Goal: Task Accomplishment & Management: Use online tool/utility

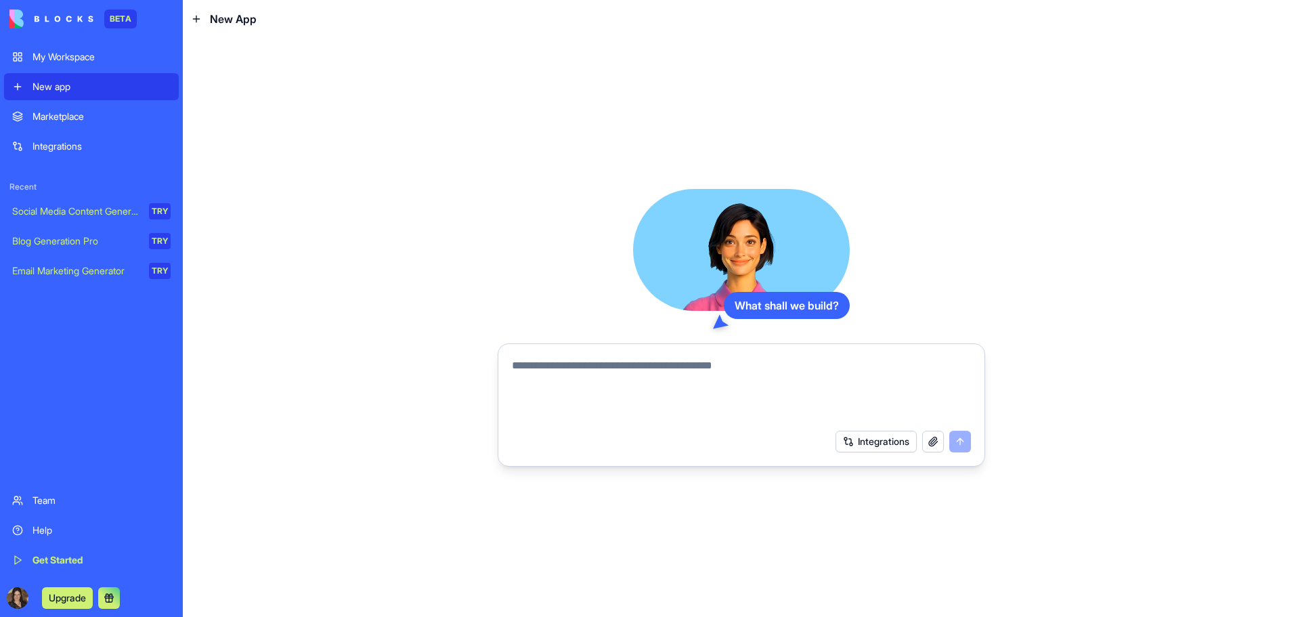
click at [78, 62] on div "My Workspace" at bounding box center [102, 57] width 138 height 14
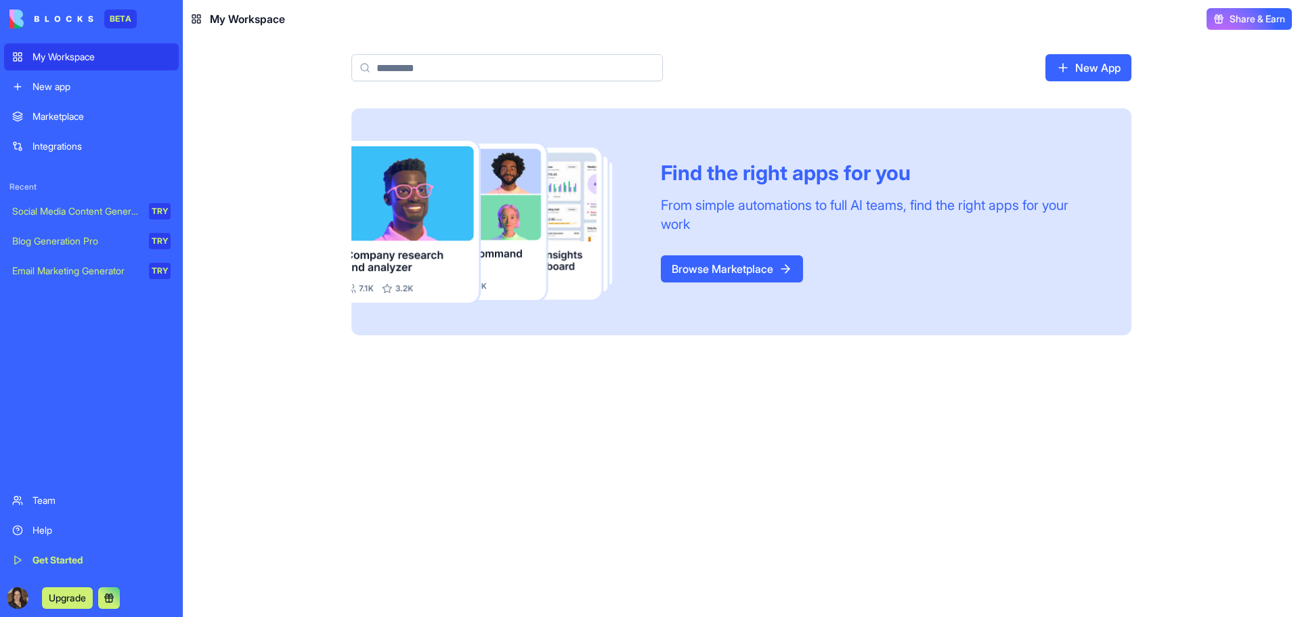
click at [84, 83] on div "New app" at bounding box center [102, 87] width 138 height 14
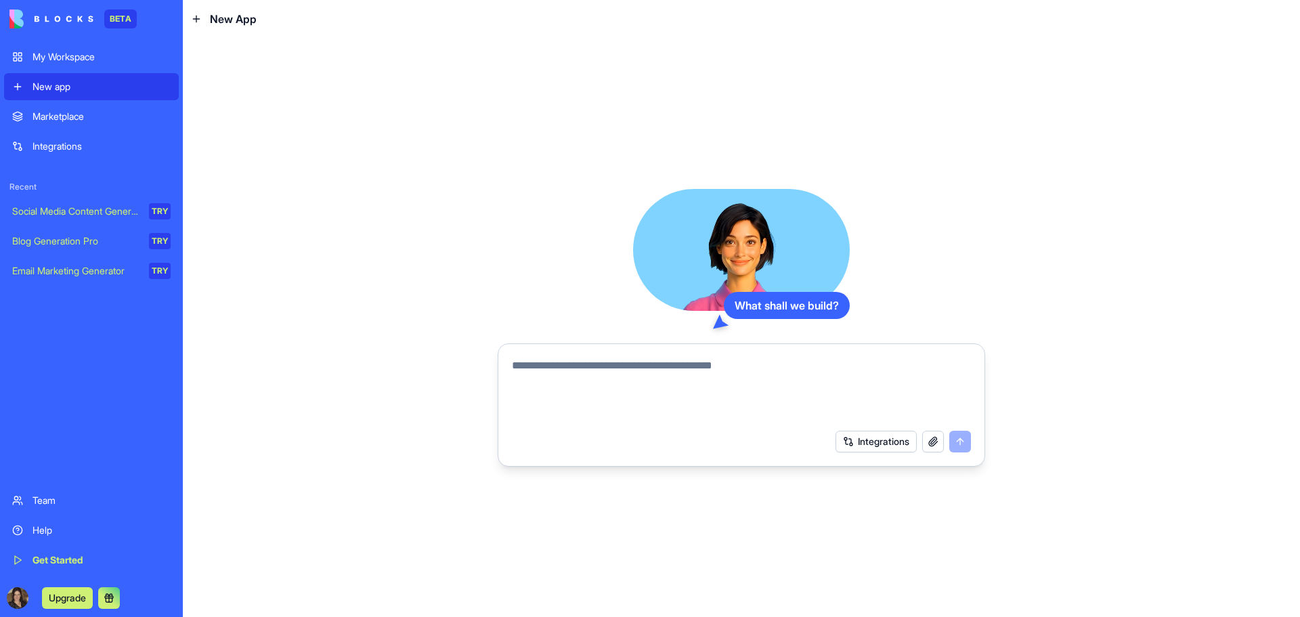
click at [626, 373] on textarea at bounding box center [741, 390] width 459 height 65
drag, startPoint x: 538, startPoint y: 366, endPoint x: 770, endPoint y: 372, distance: 232.3
click at [770, 372] on textarea at bounding box center [741, 390] width 459 height 65
drag, startPoint x: 768, startPoint y: 367, endPoint x: 685, endPoint y: 368, distance: 83.3
click at [685, 368] on textarea at bounding box center [741, 390] width 459 height 65
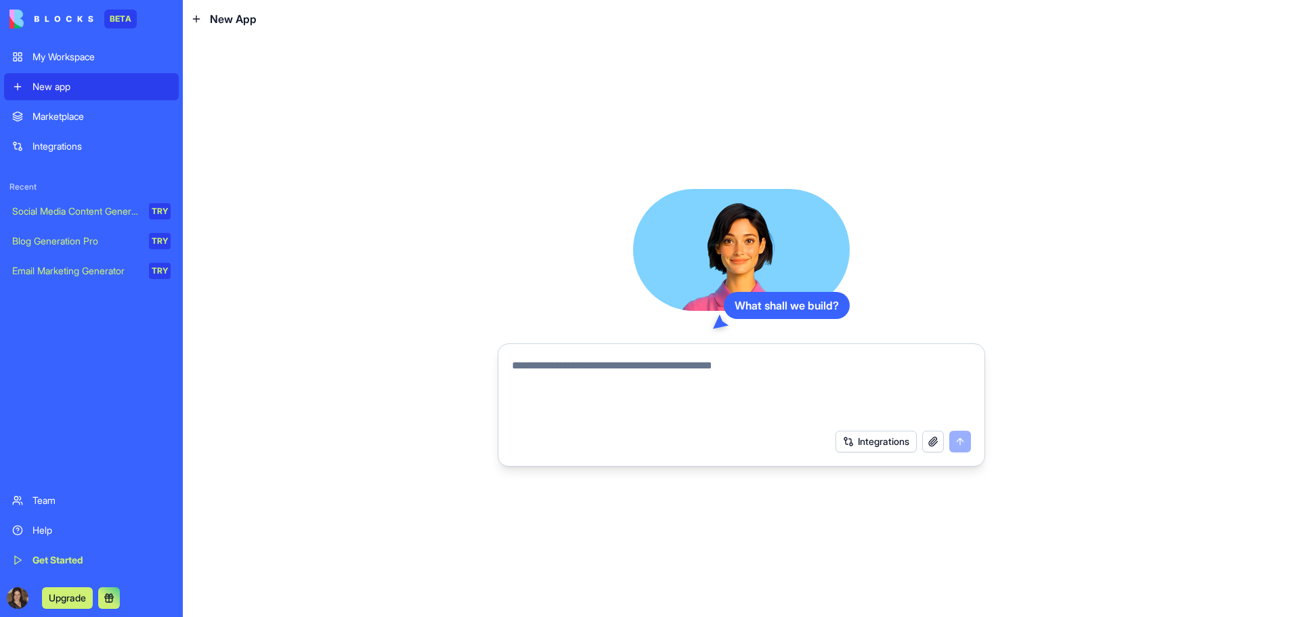
click at [105, 216] on div "Social Media Content Generator" at bounding box center [75, 211] width 127 height 14
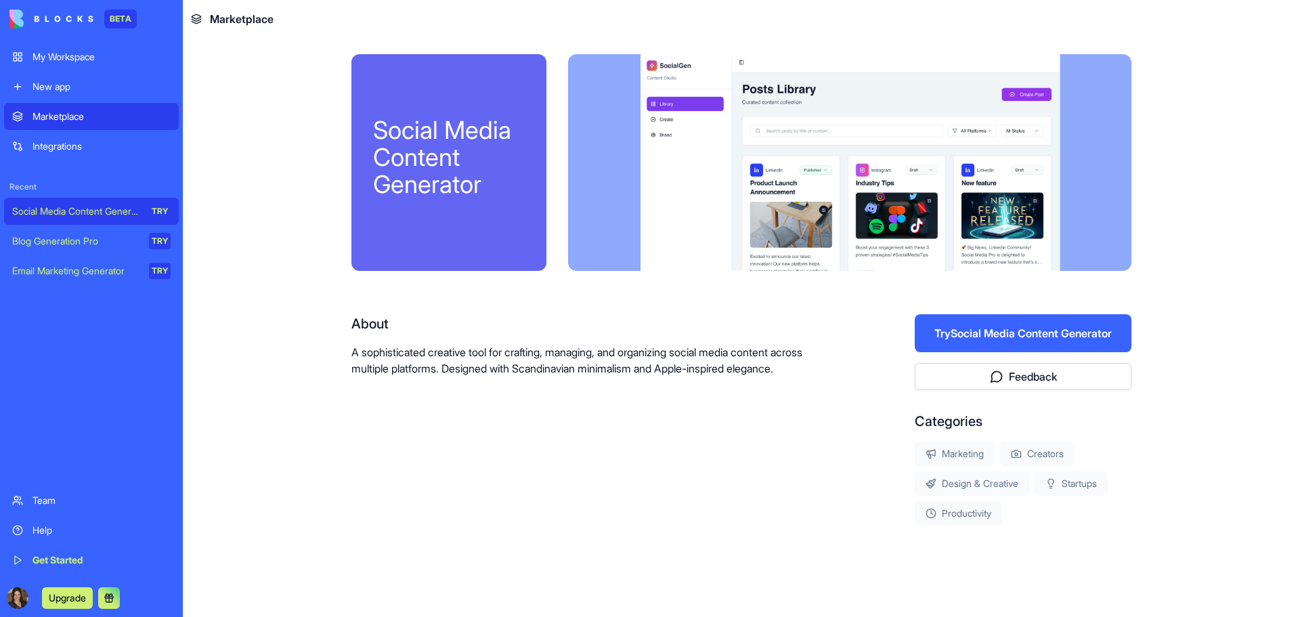
click at [106, 238] on div "Blog Generation Pro" at bounding box center [75, 241] width 127 height 14
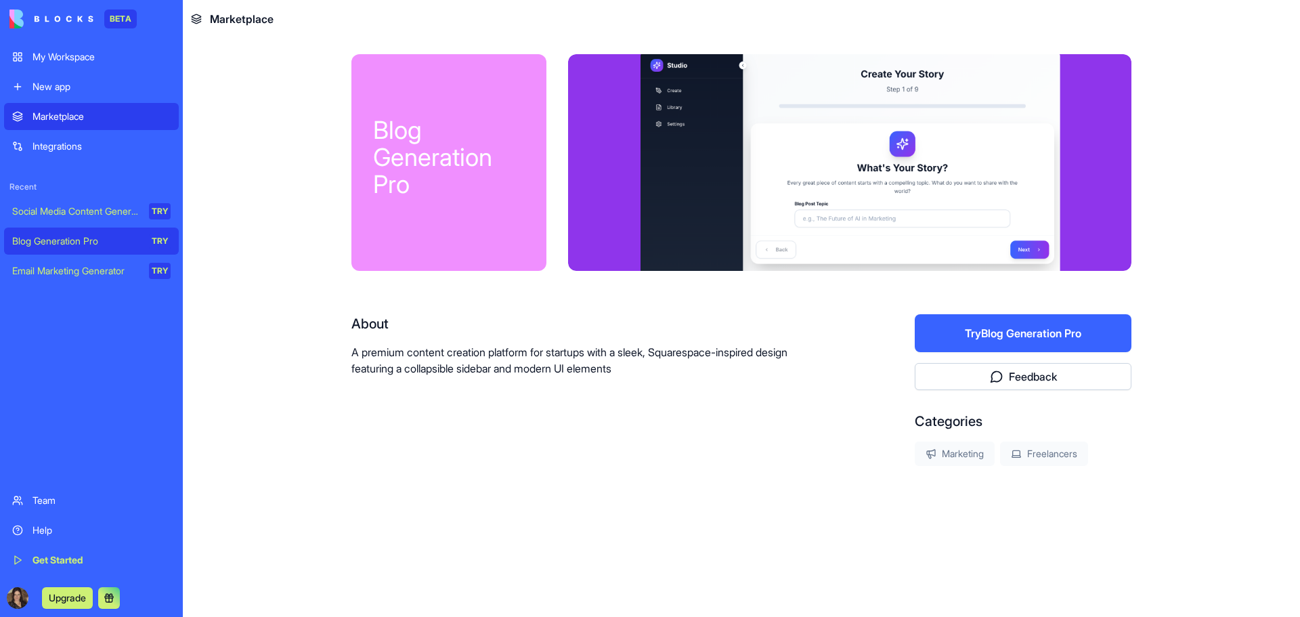
click at [100, 267] on div "Email Marketing Generator" at bounding box center [75, 271] width 127 height 14
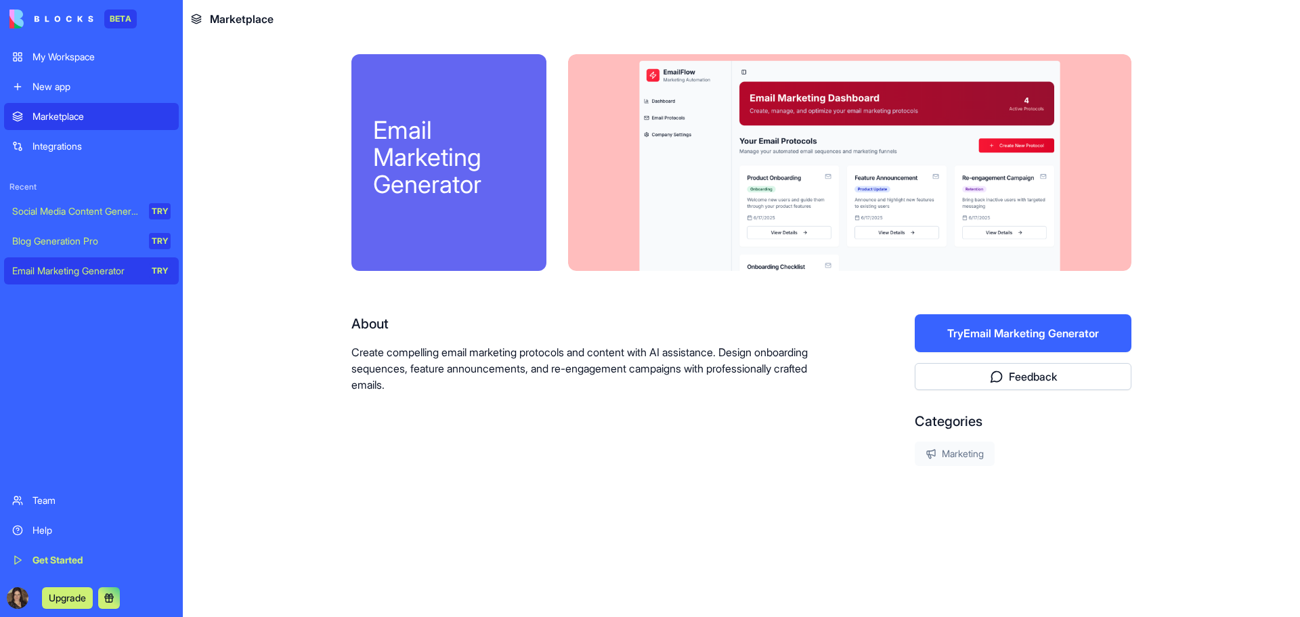
click at [70, 555] on div "Get Started" at bounding box center [102, 560] width 138 height 14
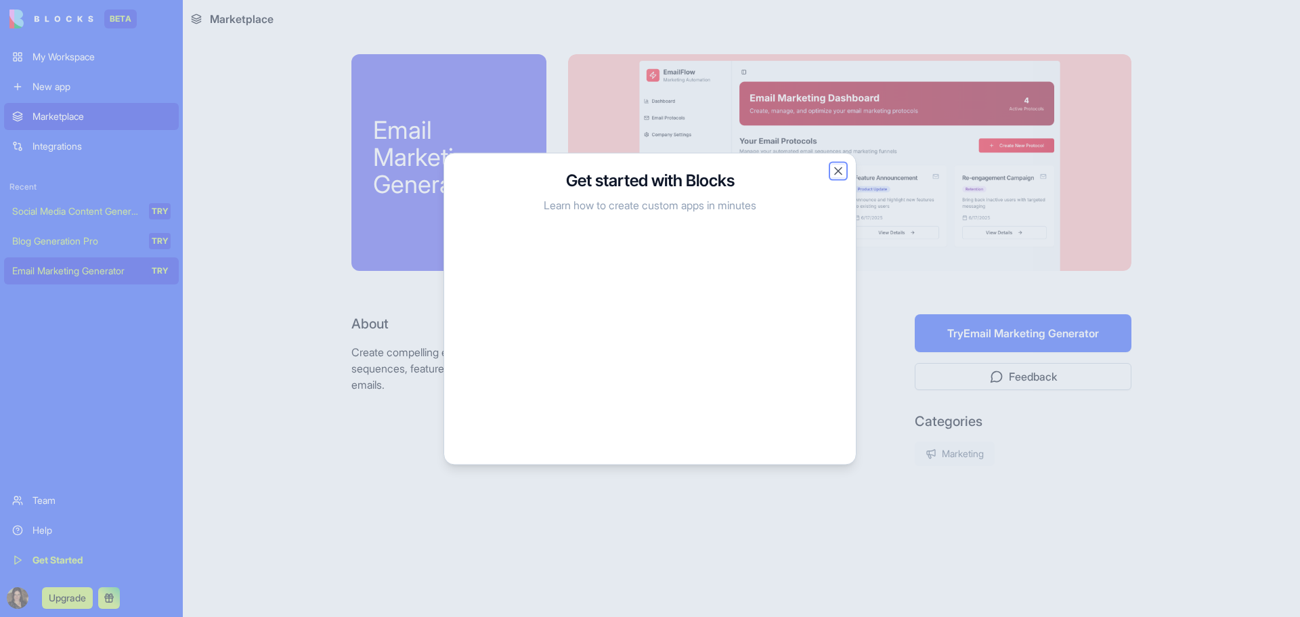
click at [840, 172] on button "Close" at bounding box center [839, 171] width 14 height 14
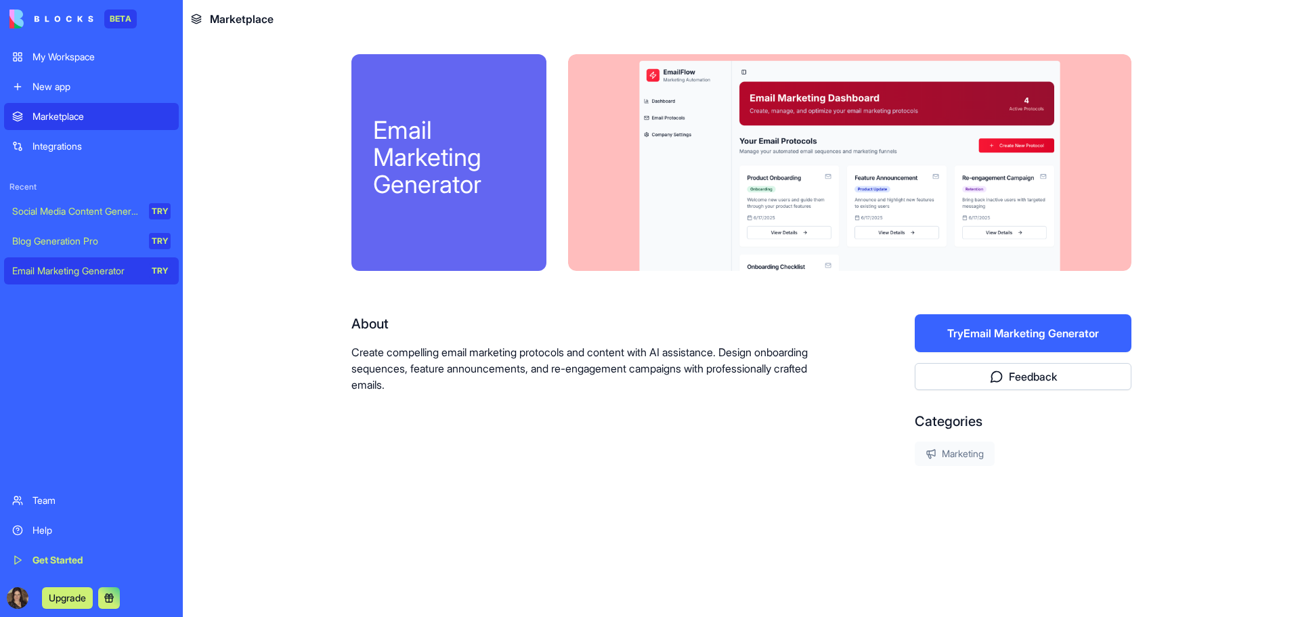
click at [98, 146] on div "Integrations" at bounding box center [102, 146] width 138 height 14
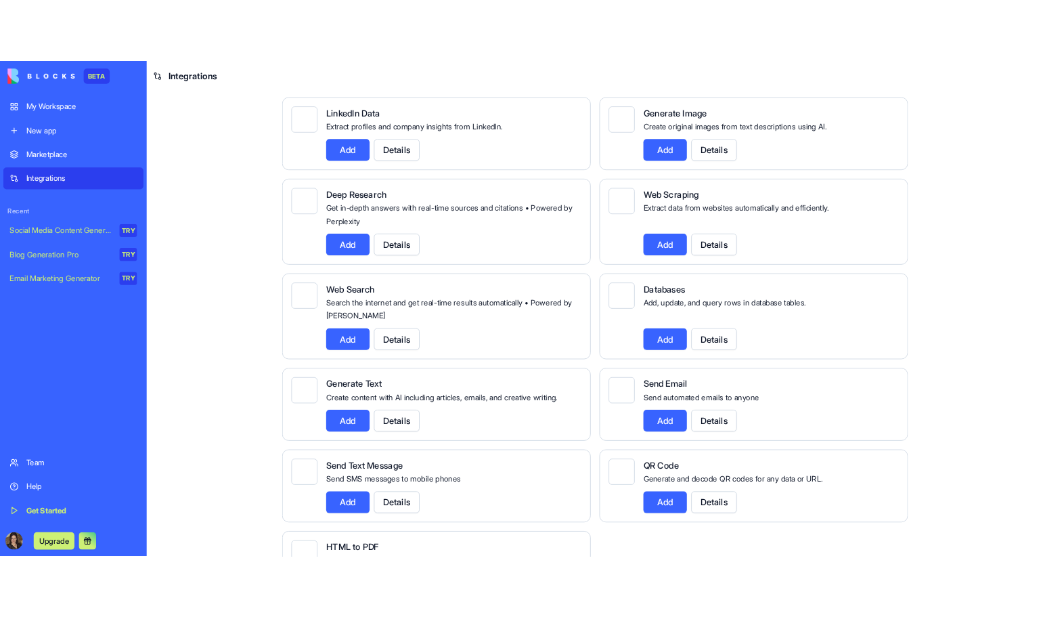
scroll to position [1559, 0]
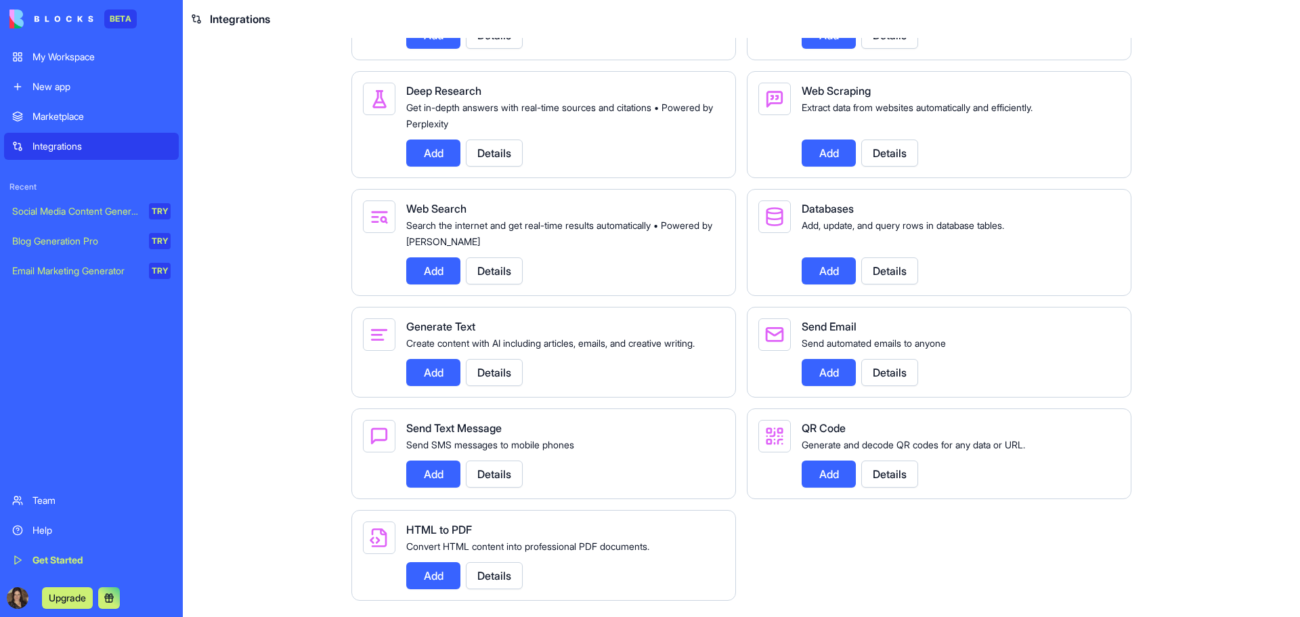
click at [84, 60] on div "My Workspace" at bounding box center [102, 57] width 138 height 14
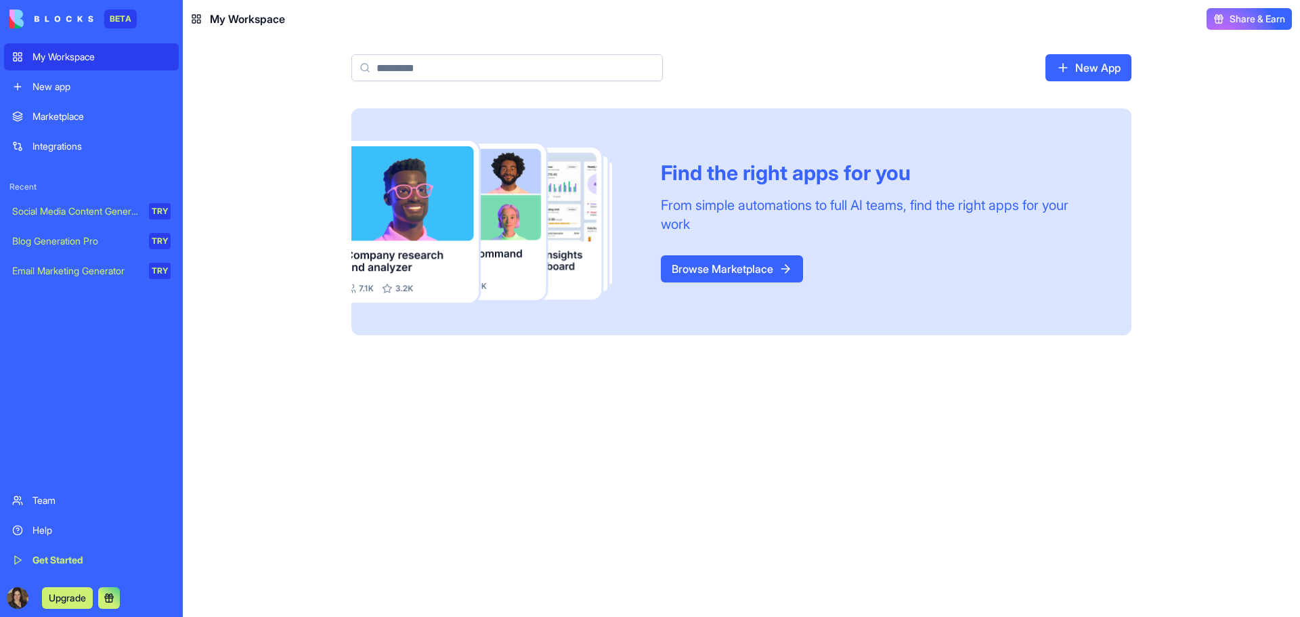
click at [65, 82] on div "New app" at bounding box center [102, 87] width 138 height 14
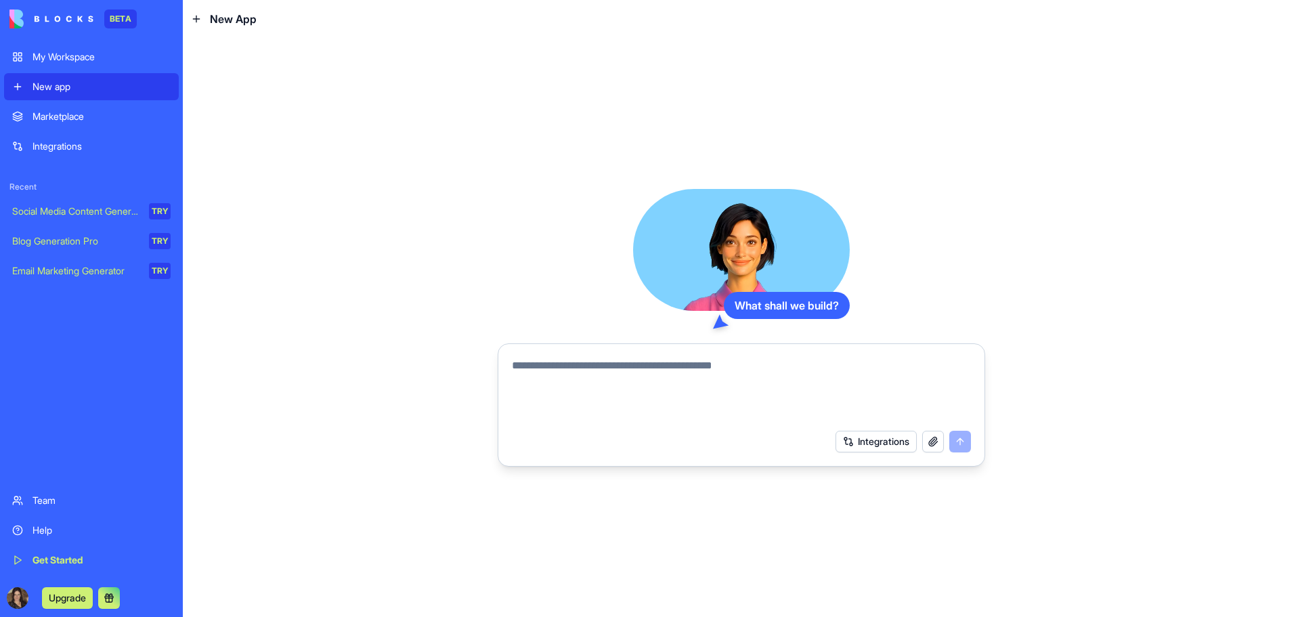
click at [603, 373] on textarea at bounding box center [741, 390] width 459 height 65
